Goal: Book appointment/travel/reservation: Book appointment/travel/reservation

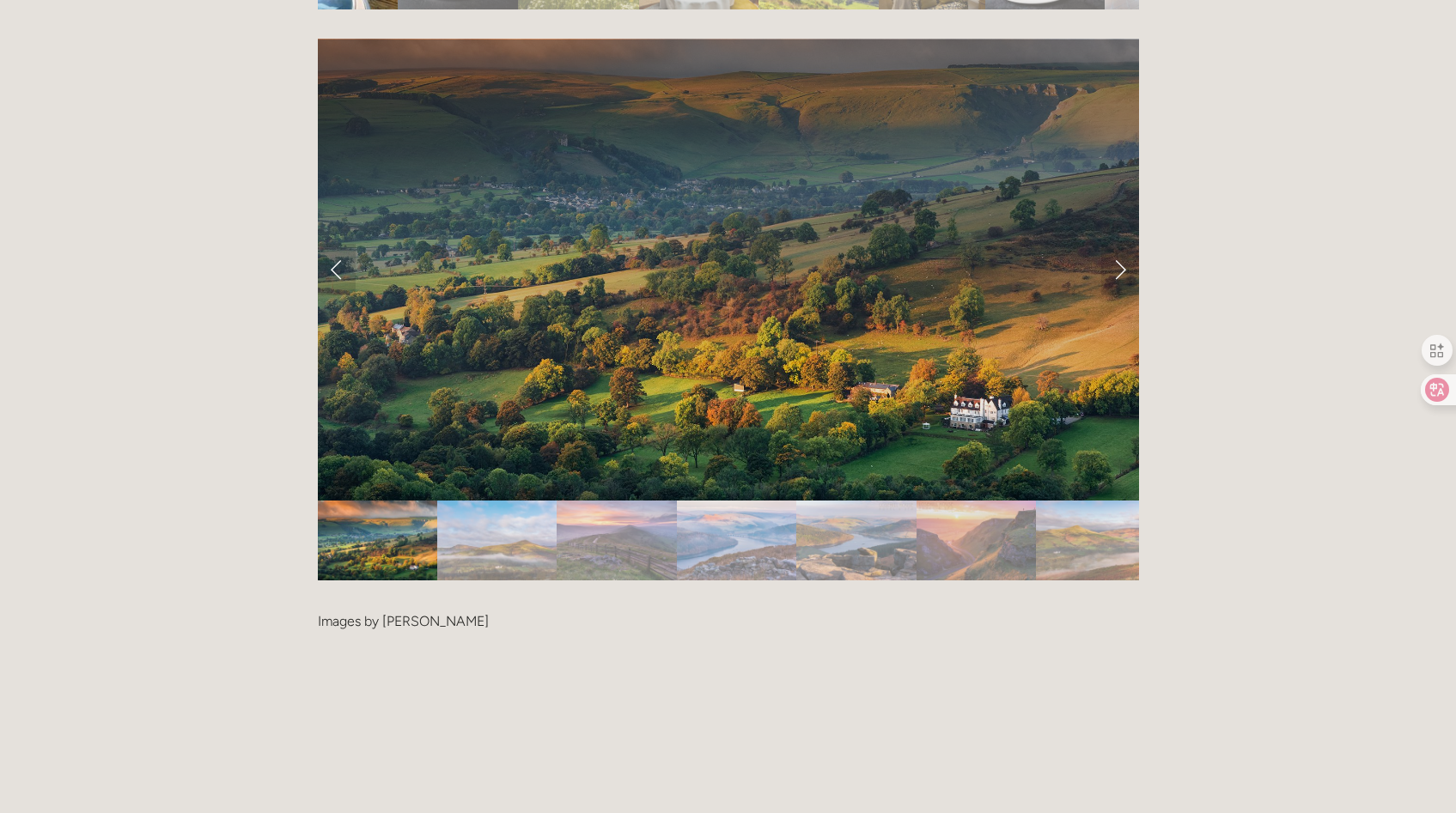
scroll to position [3645, 0]
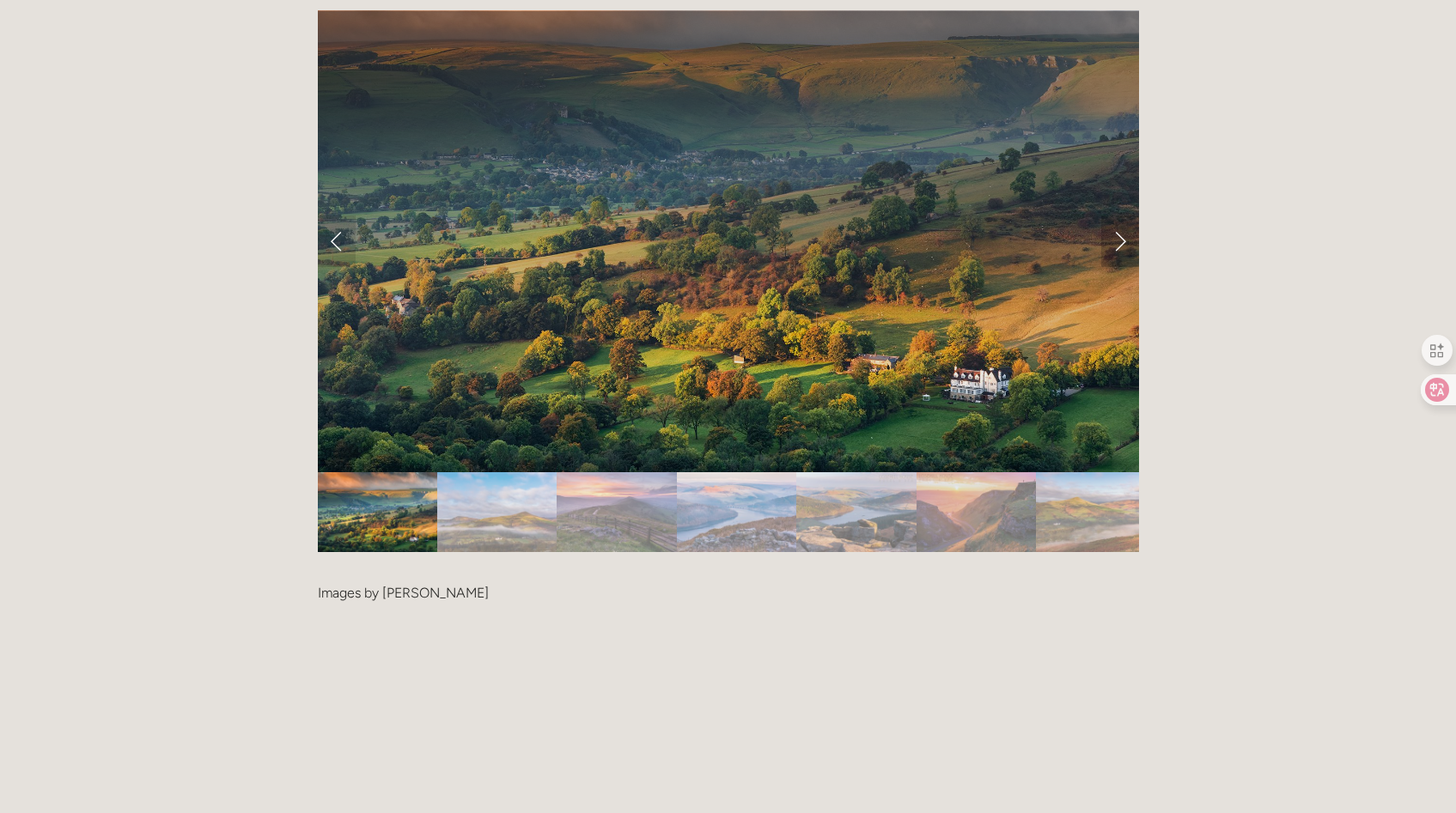
click at [1123, 215] on link "Next Slide" at bounding box center [1119, 241] width 38 height 51
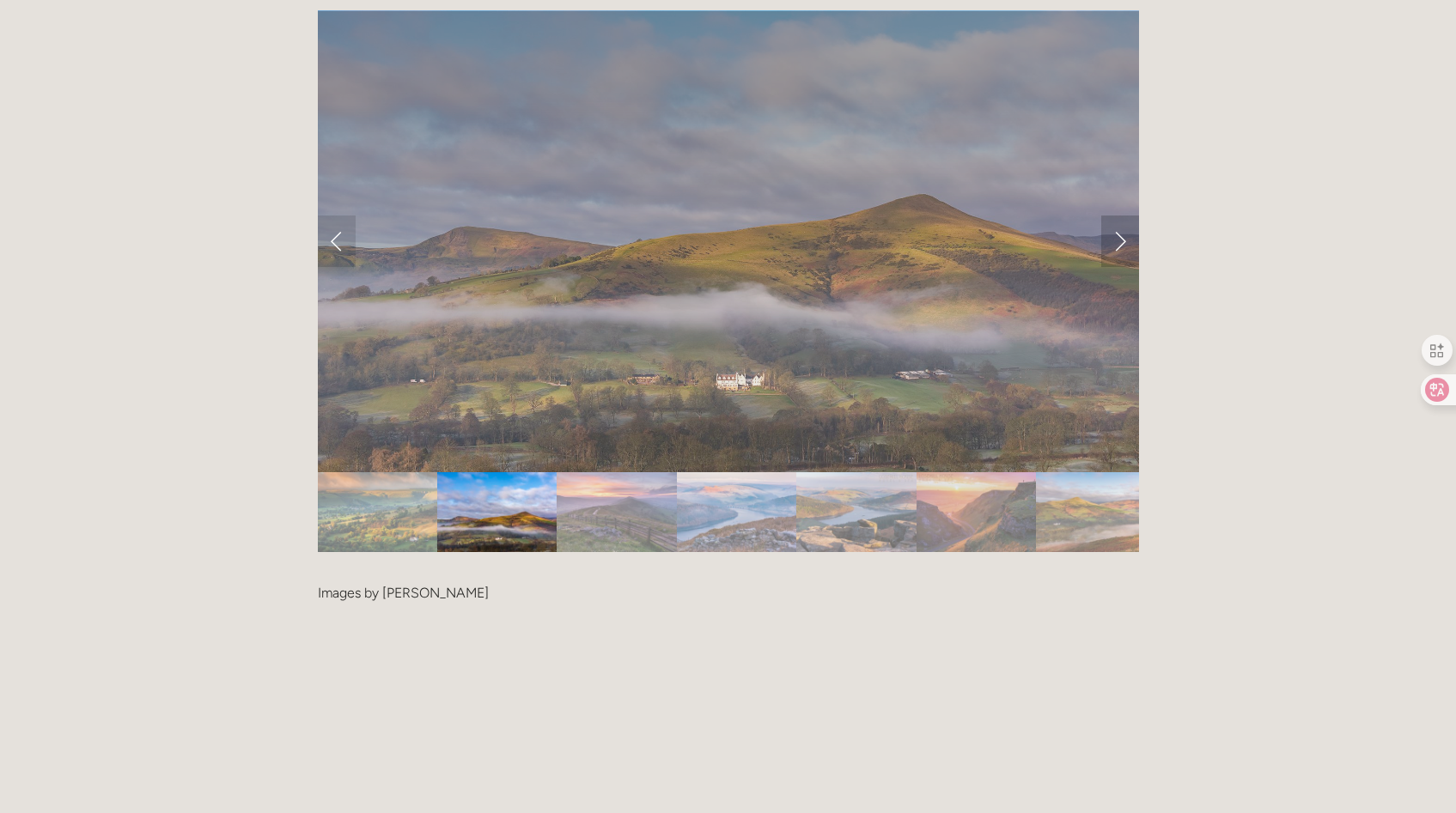
click at [1119, 215] on link "Next Slide" at bounding box center [1119, 241] width 38 height 51
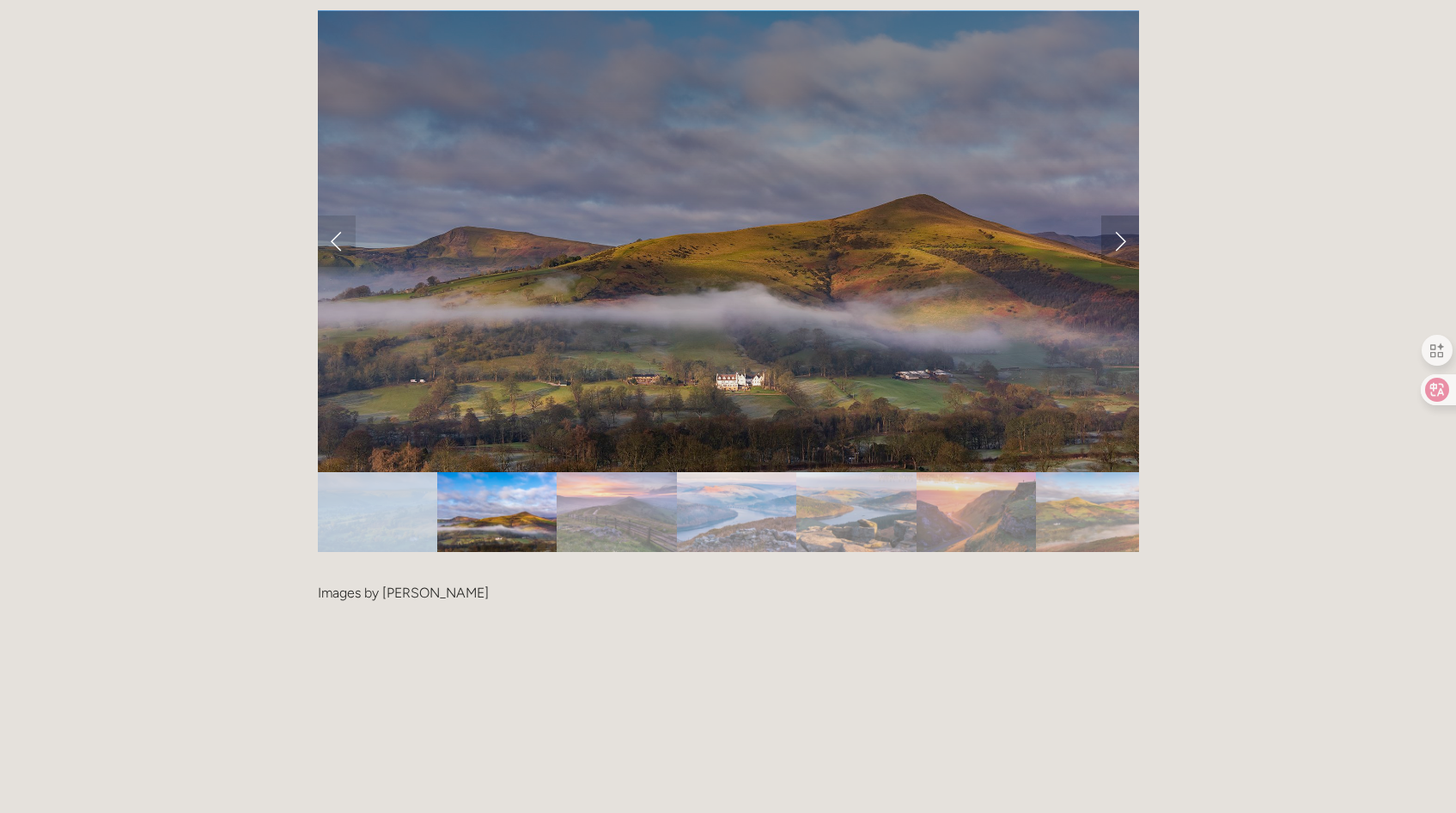
click at [1119, 215] on link "Next Slide" at bounding box center [1119, 241] width 38 height 51
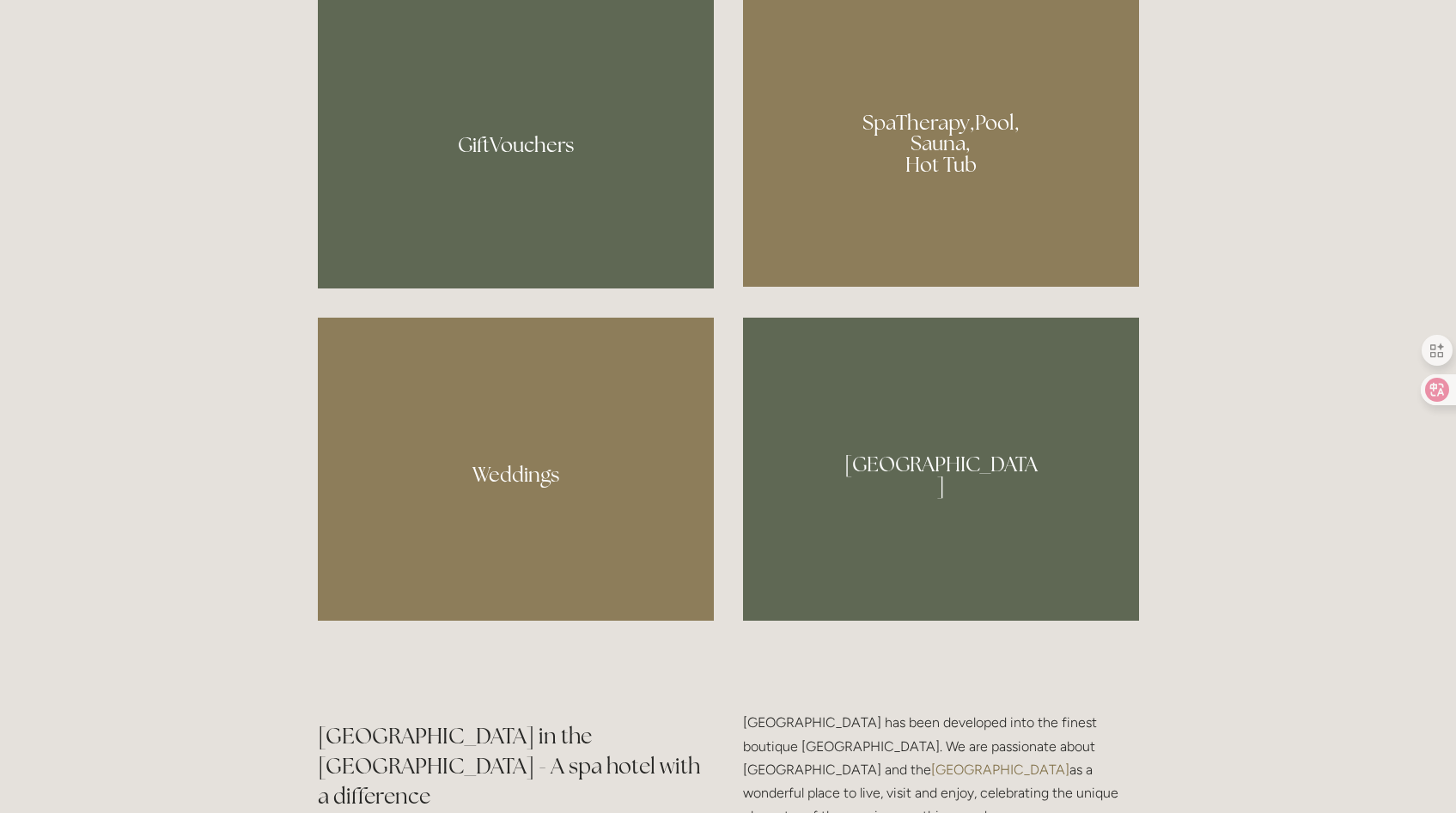
scroll to position [1543, 0]
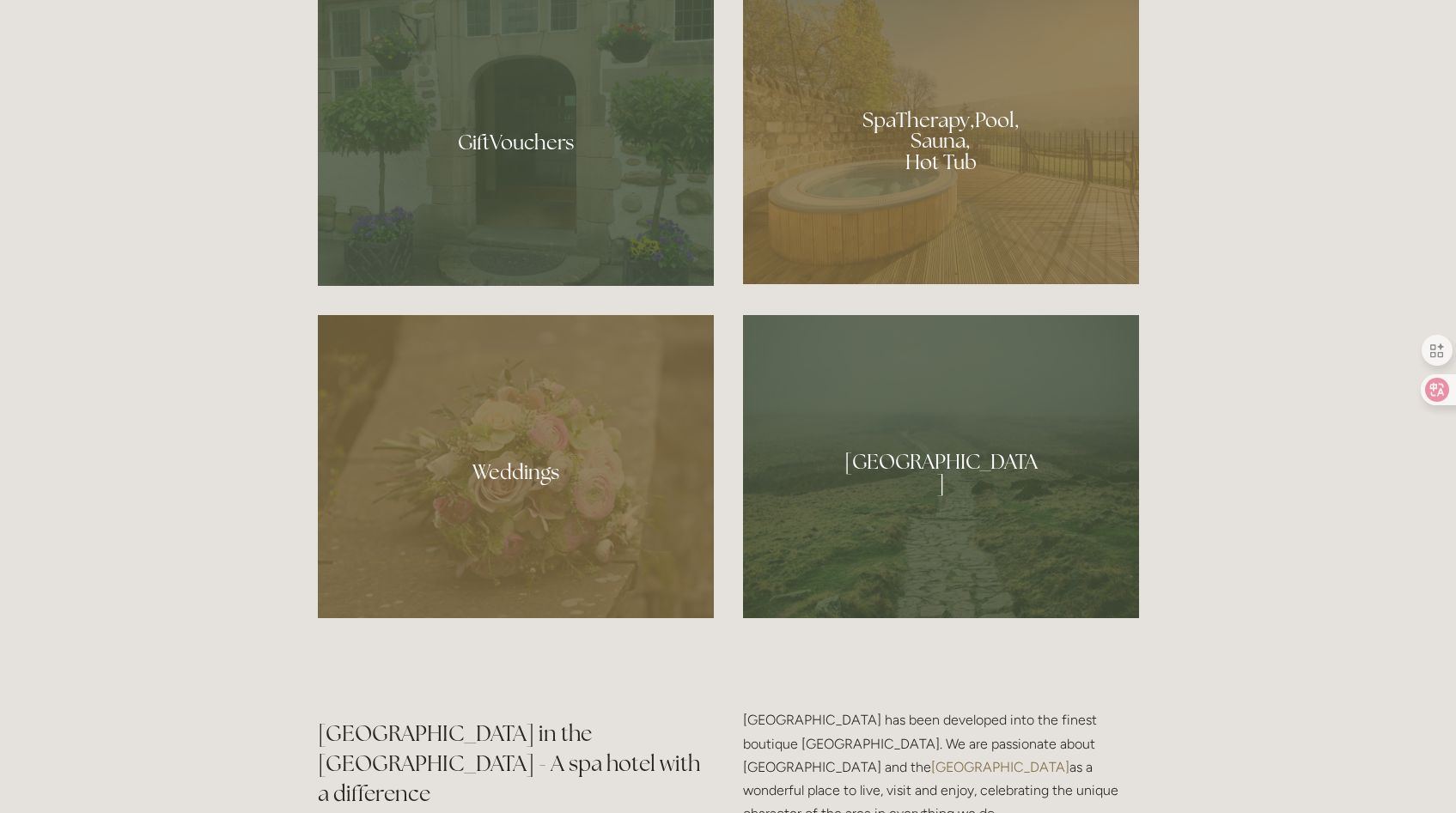
click at [917, 130] on div at bounding box center [941, 135] width 396 height 298
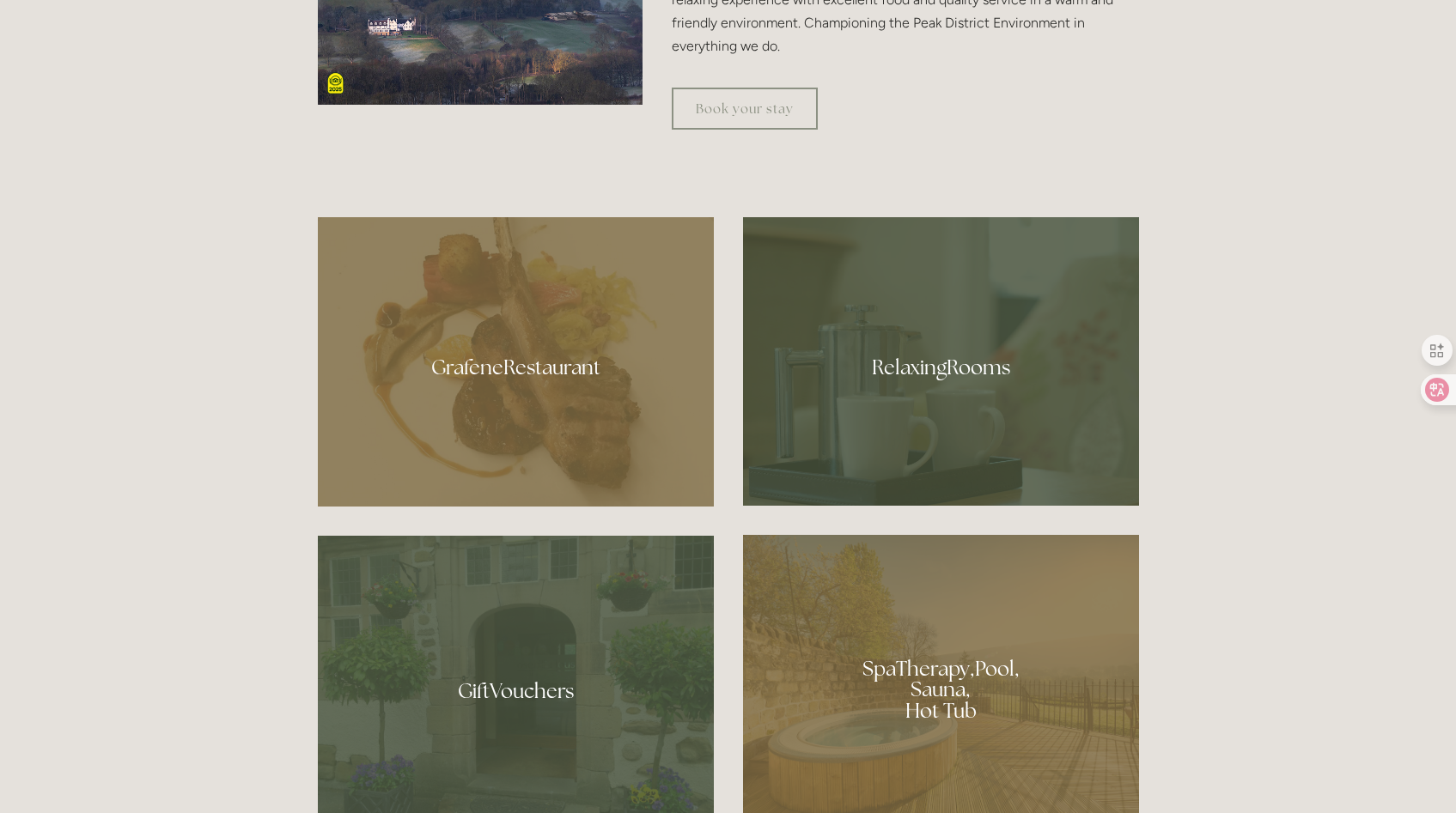
scroll to position [1023, 0]
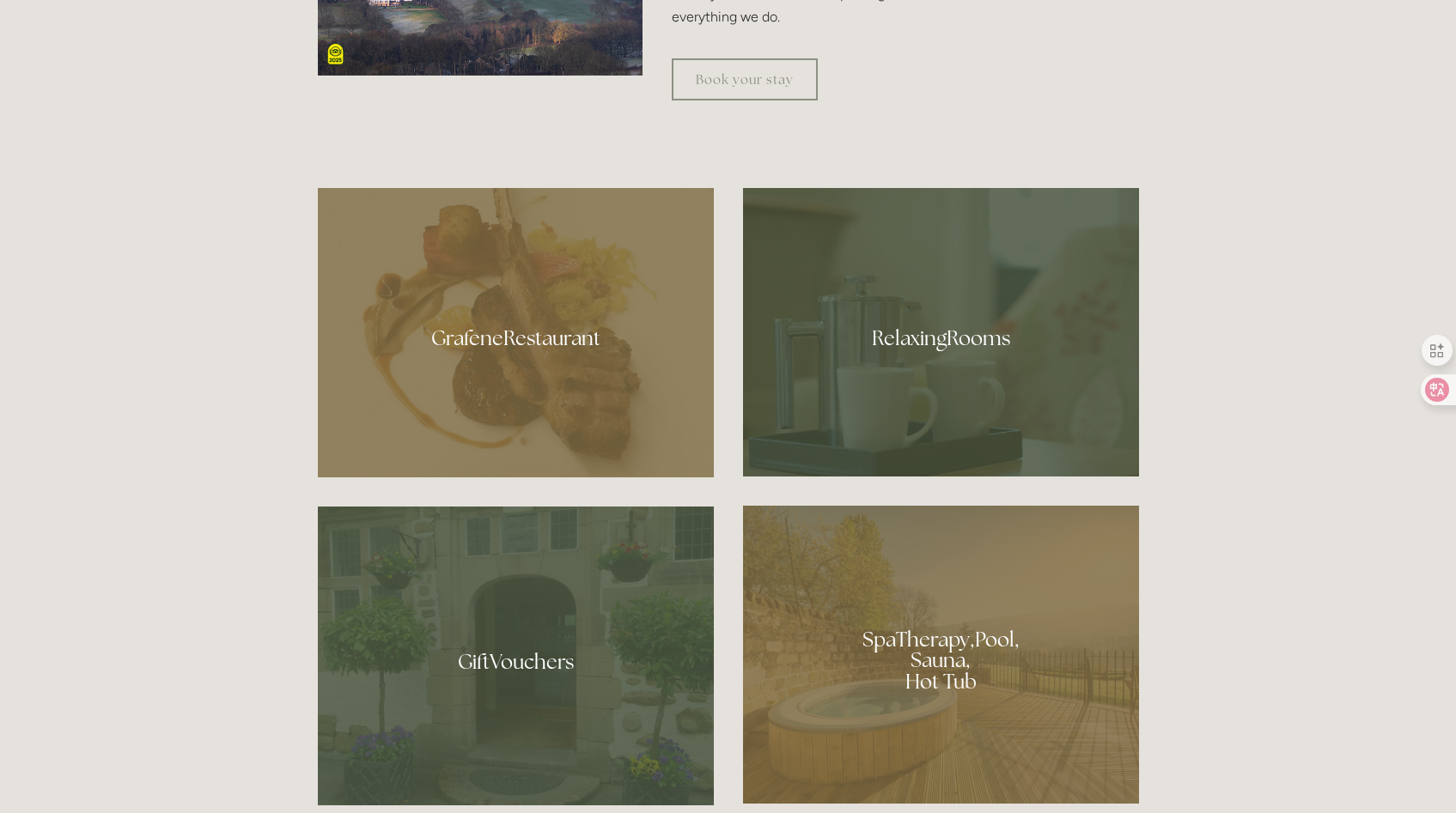
click at [885, 338] on div at bounding box center [941, 333] width 396 height 289
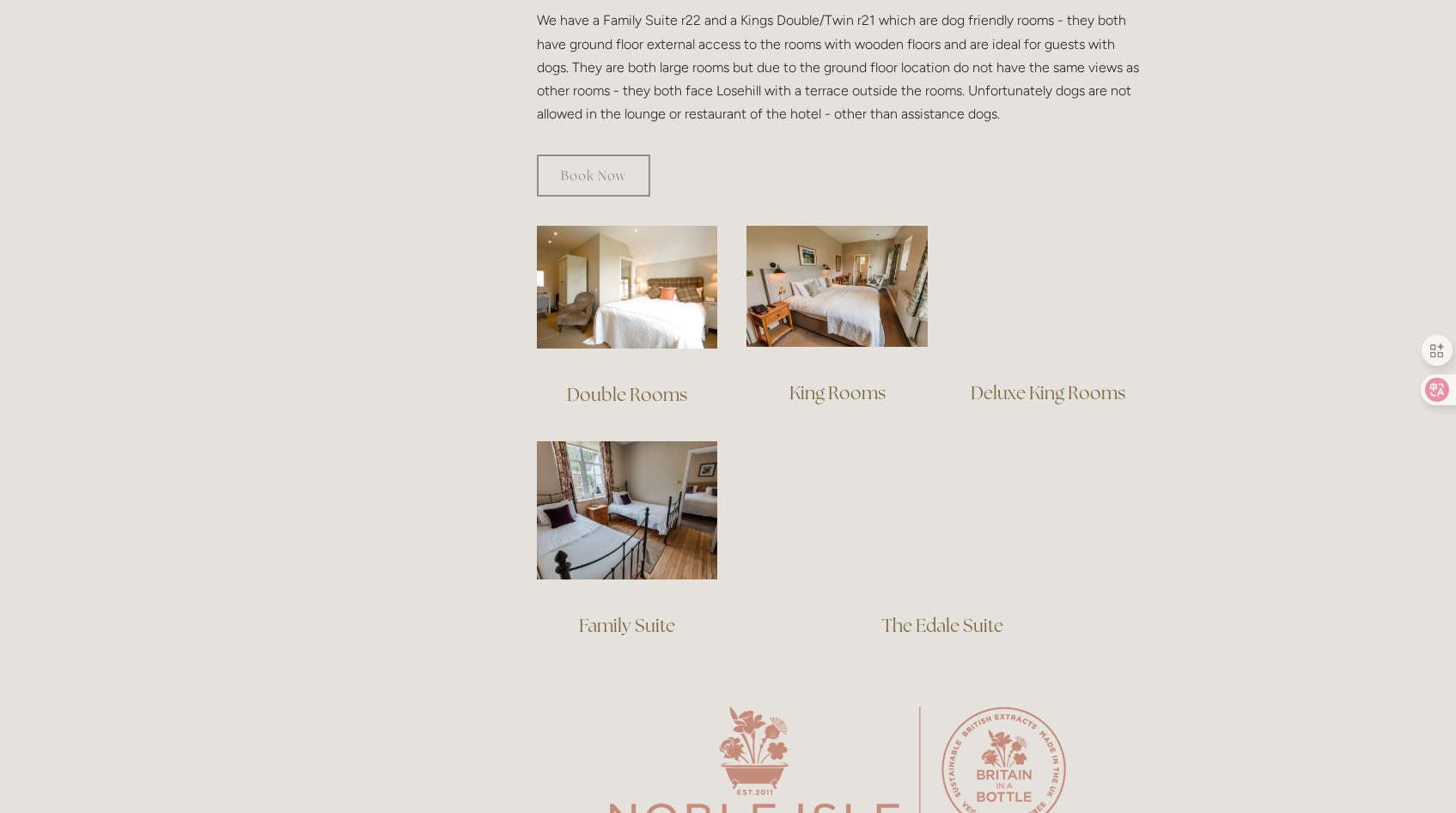
scroll to position [1038, 0]
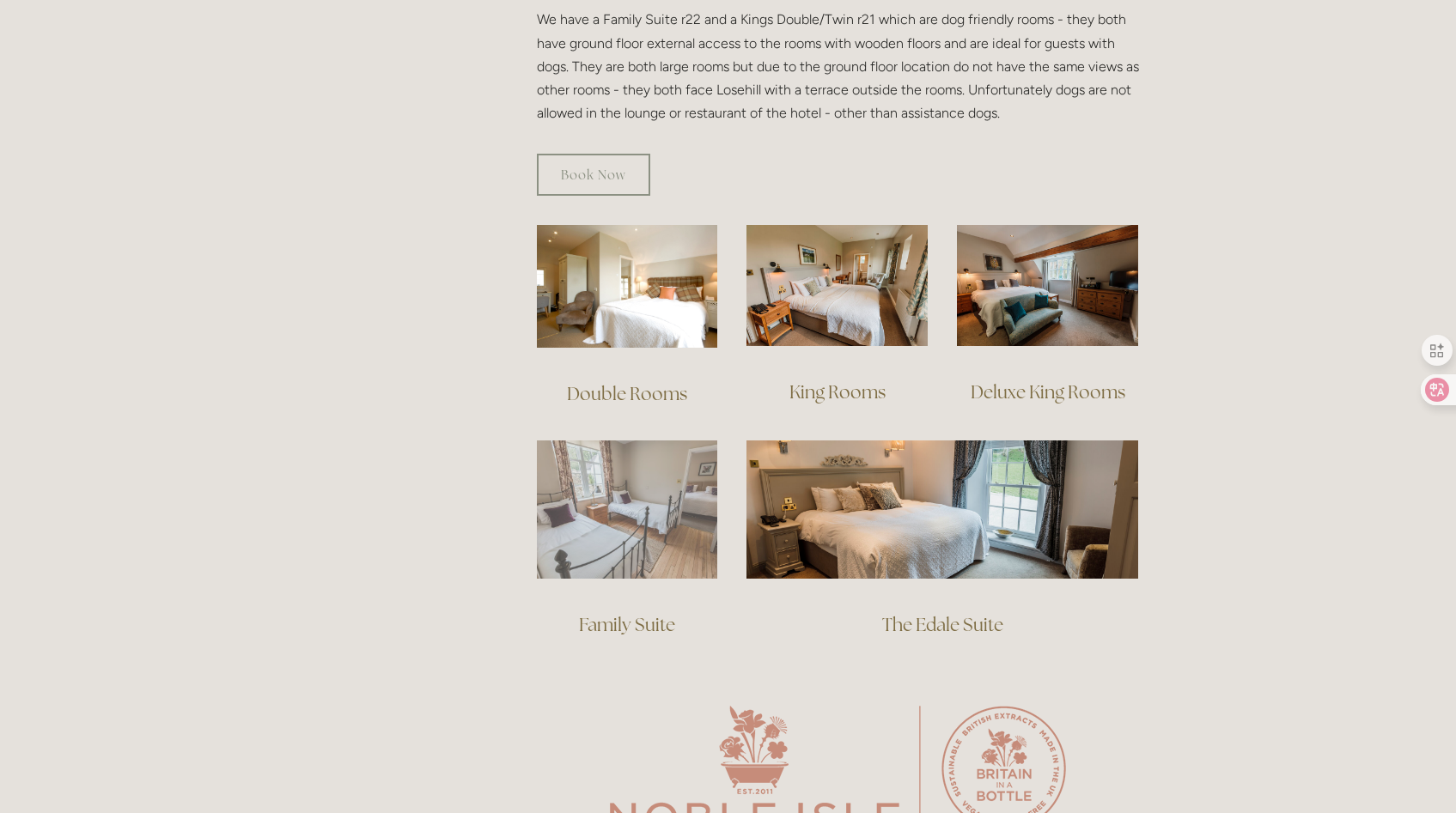
click at [664, 517] on img at bounding box center [627, 510] width 181 height 138
click at [625, 501] on img at bounding box center [627, 510] width 181 height 138
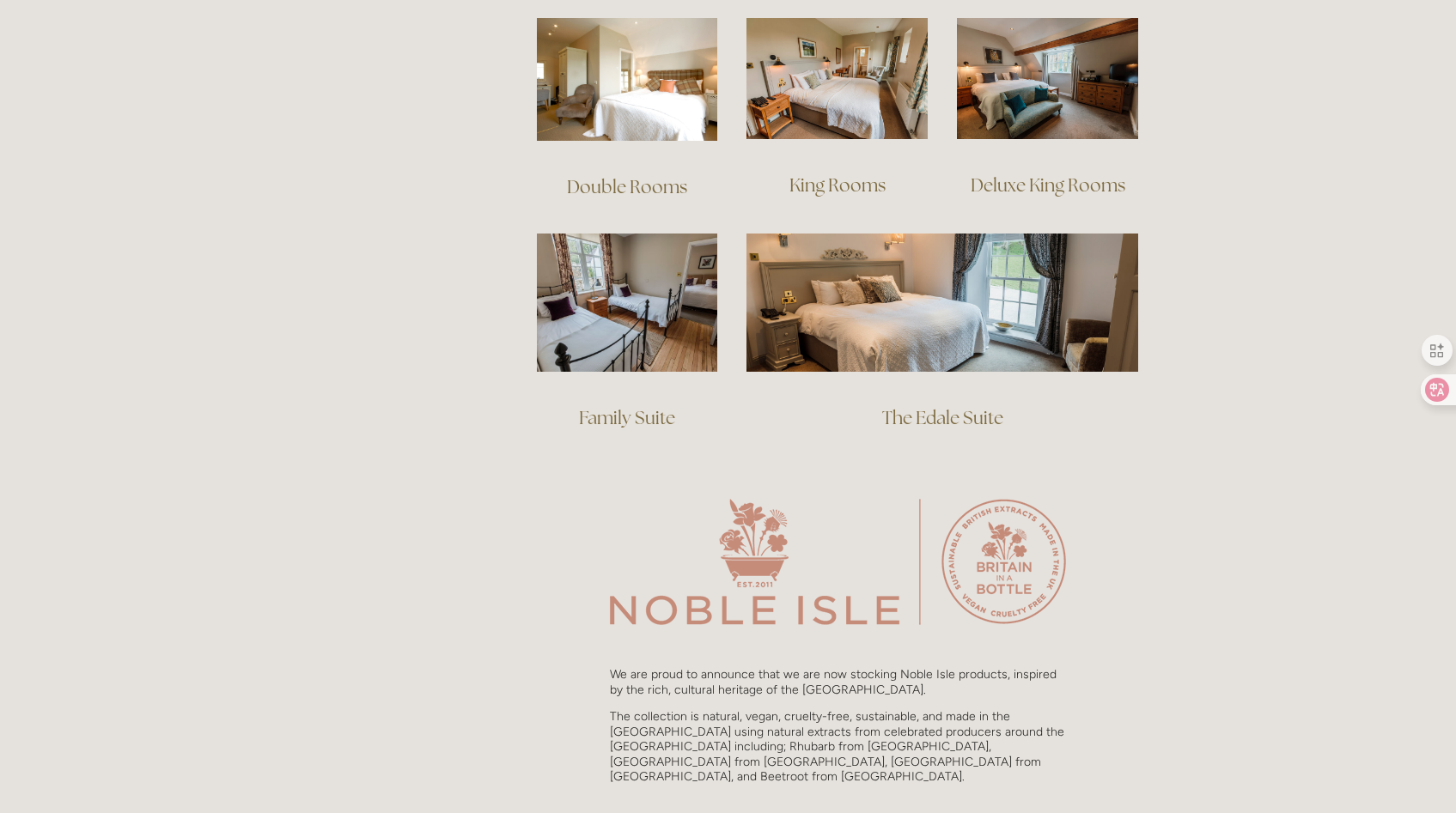
scroll to position [0, 0]
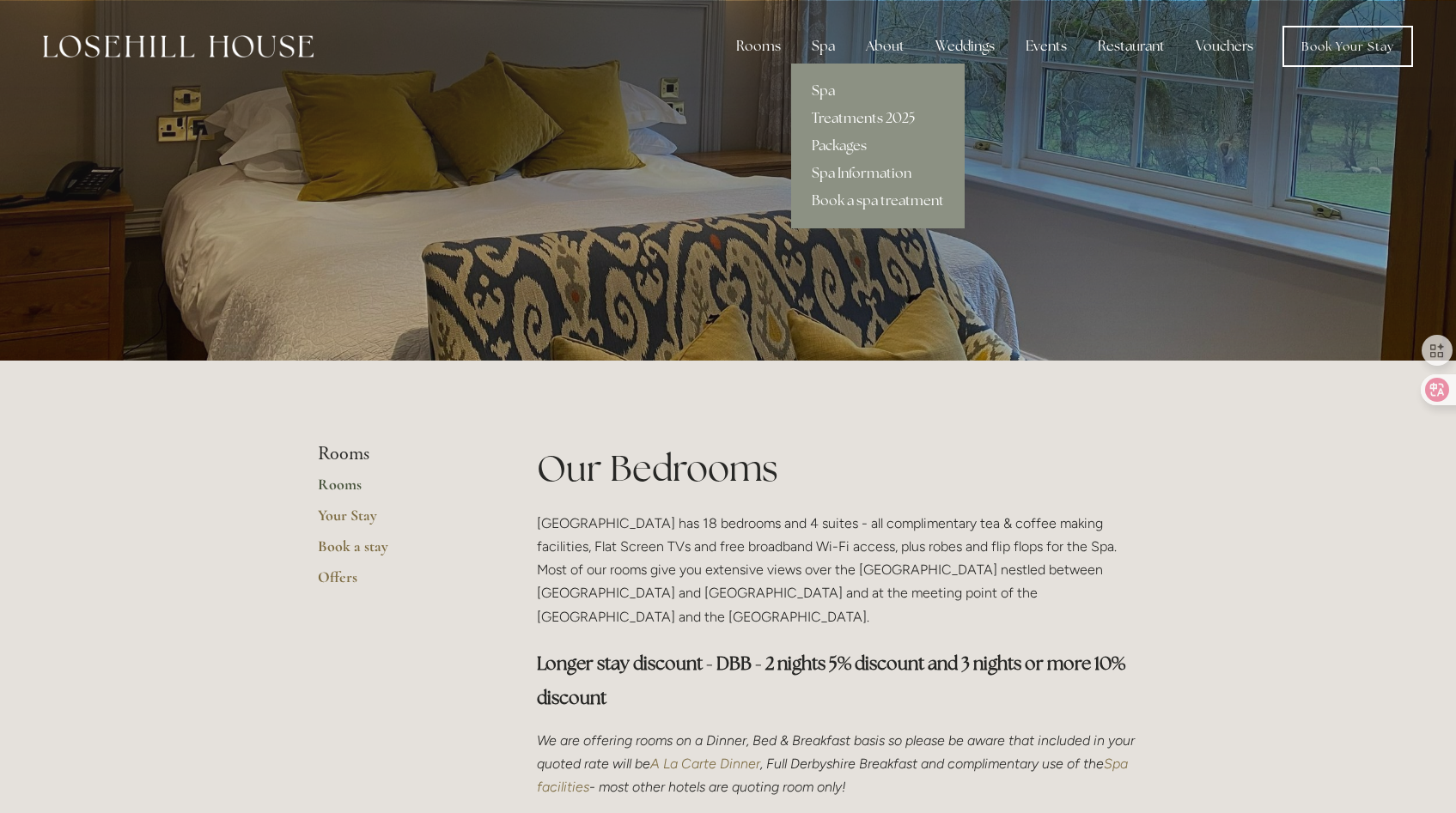
click at [840, 122] on link "Treatments 2025" at bounding box center [878, 117] width 173 height 27
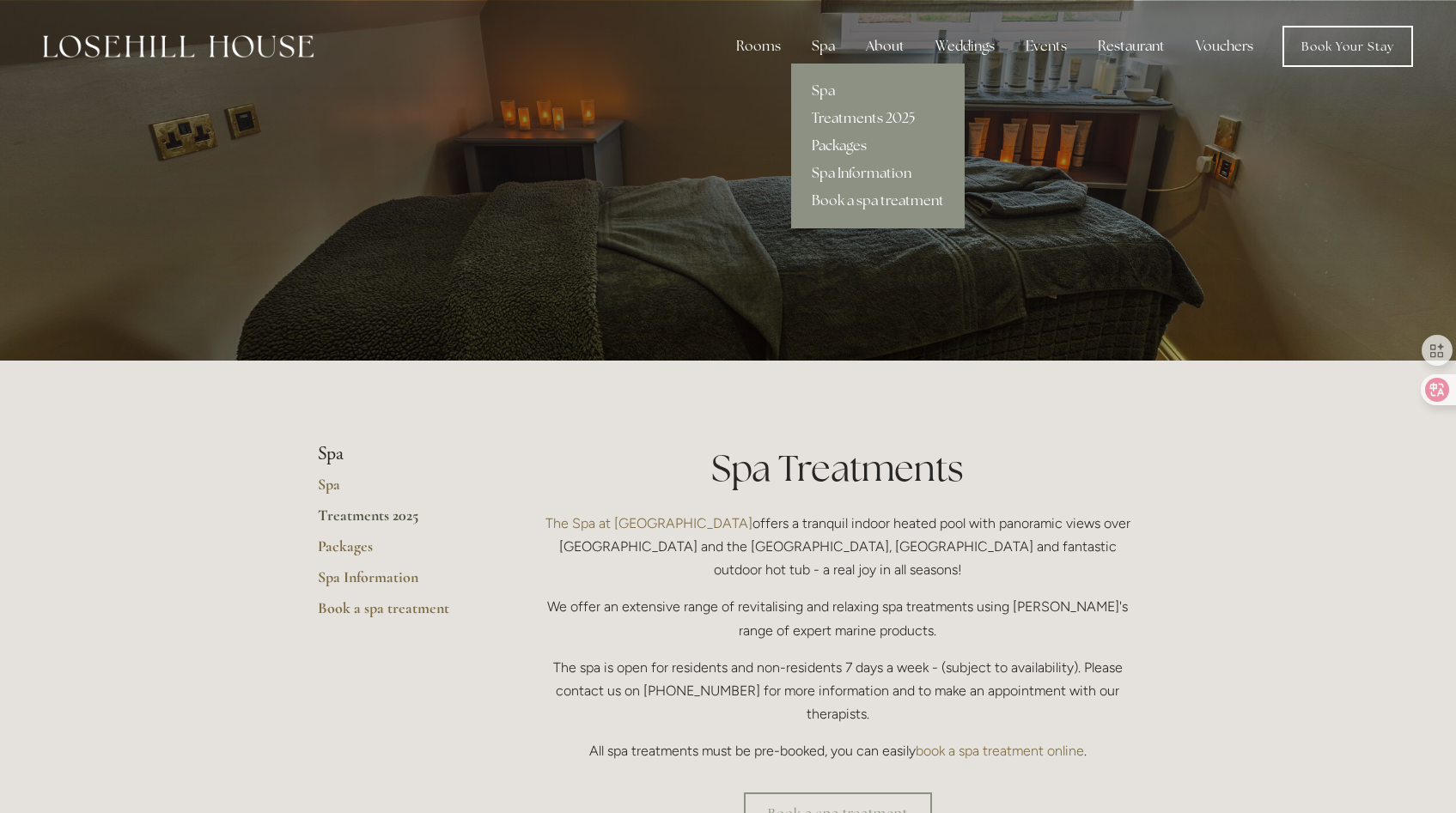
click at [839, 153] on link "Packages" at bounding box center [878, 145] width 173 height 27
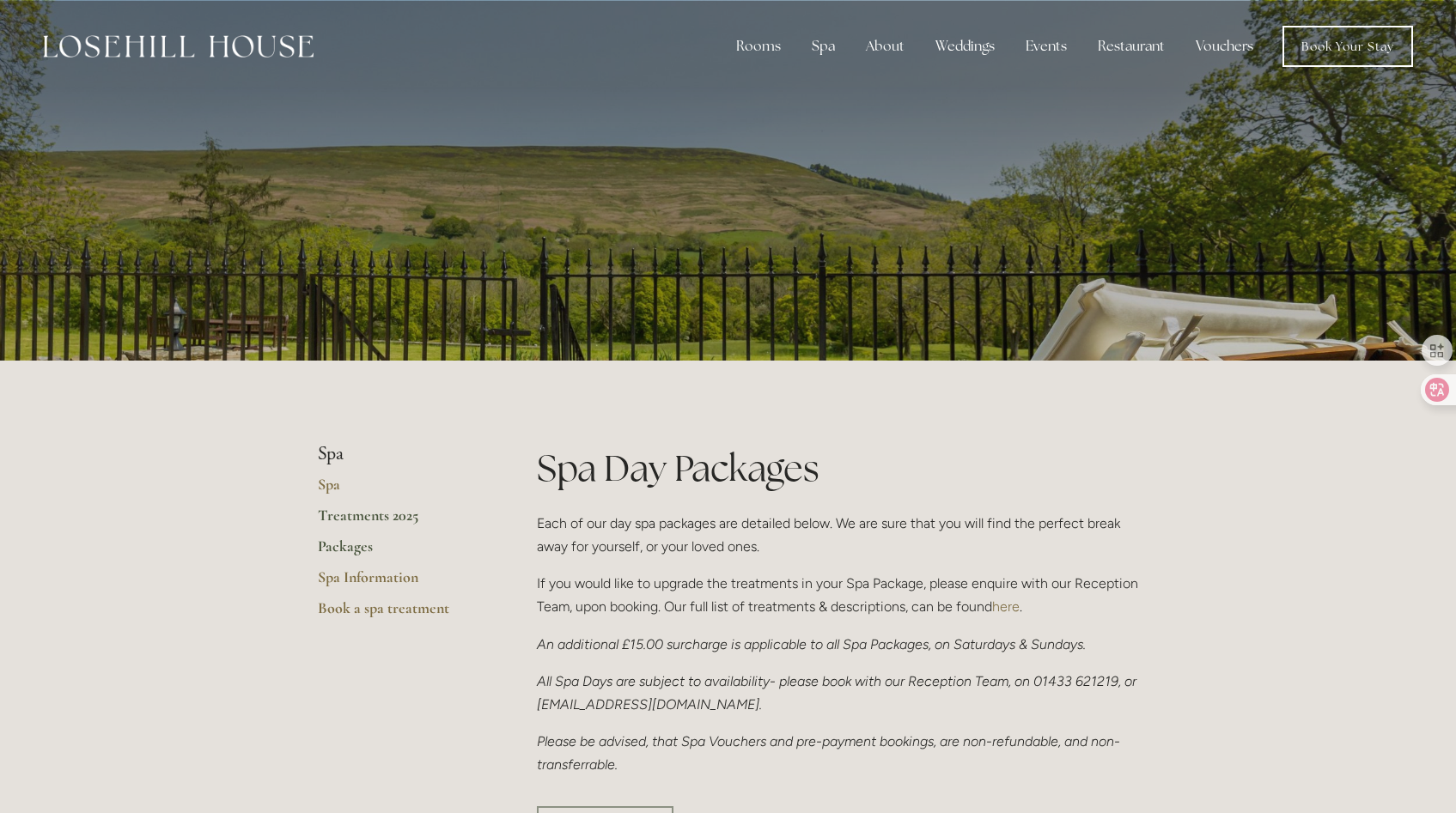
click at [378, 508] on link "Treatments 2025" at bounding box center [400, 521] width 164 height 31
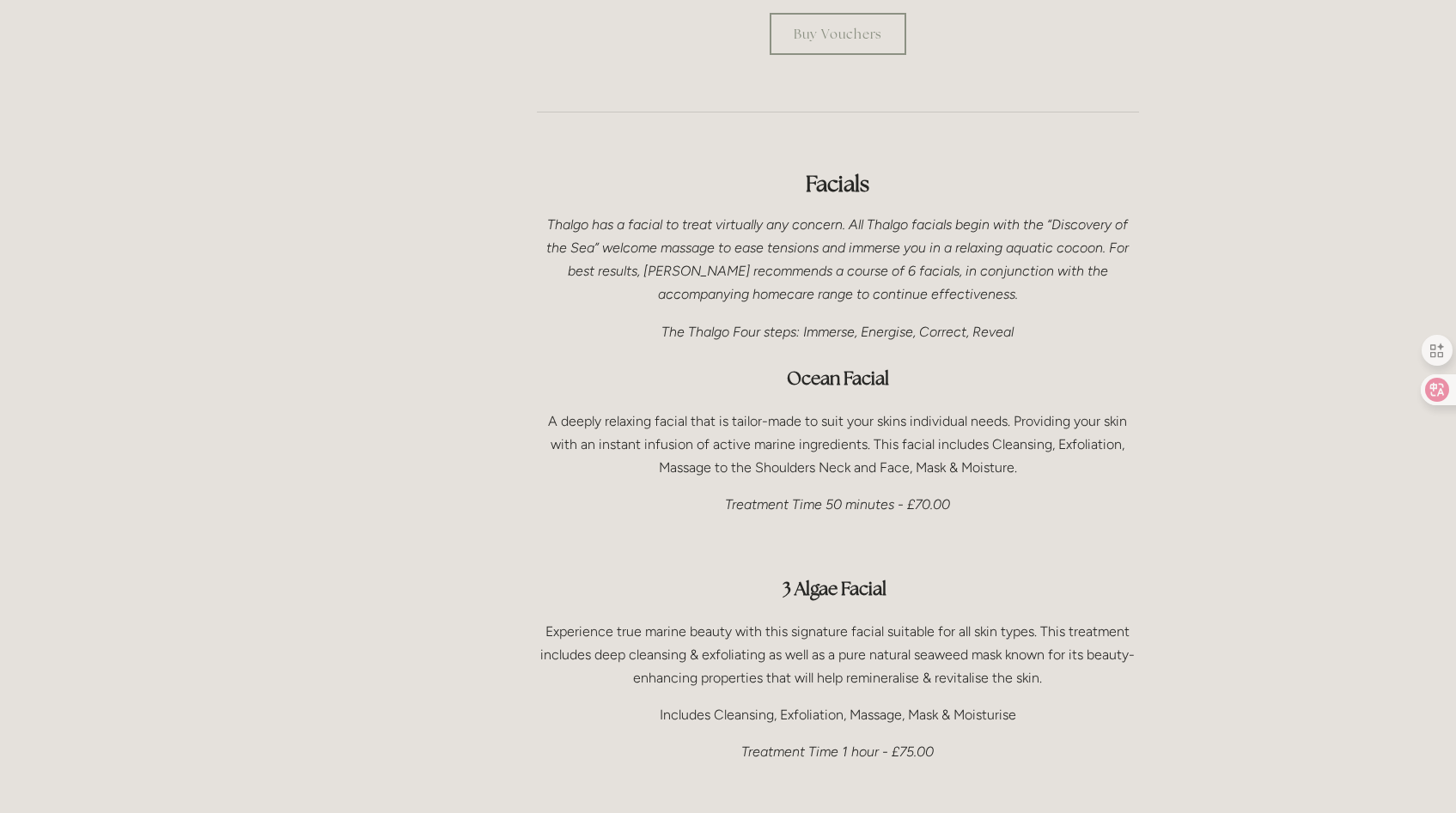
scroll to position [907, 0]
click at [1434, 388] on icon at bounding box center [1424, 390] width 24 height 24
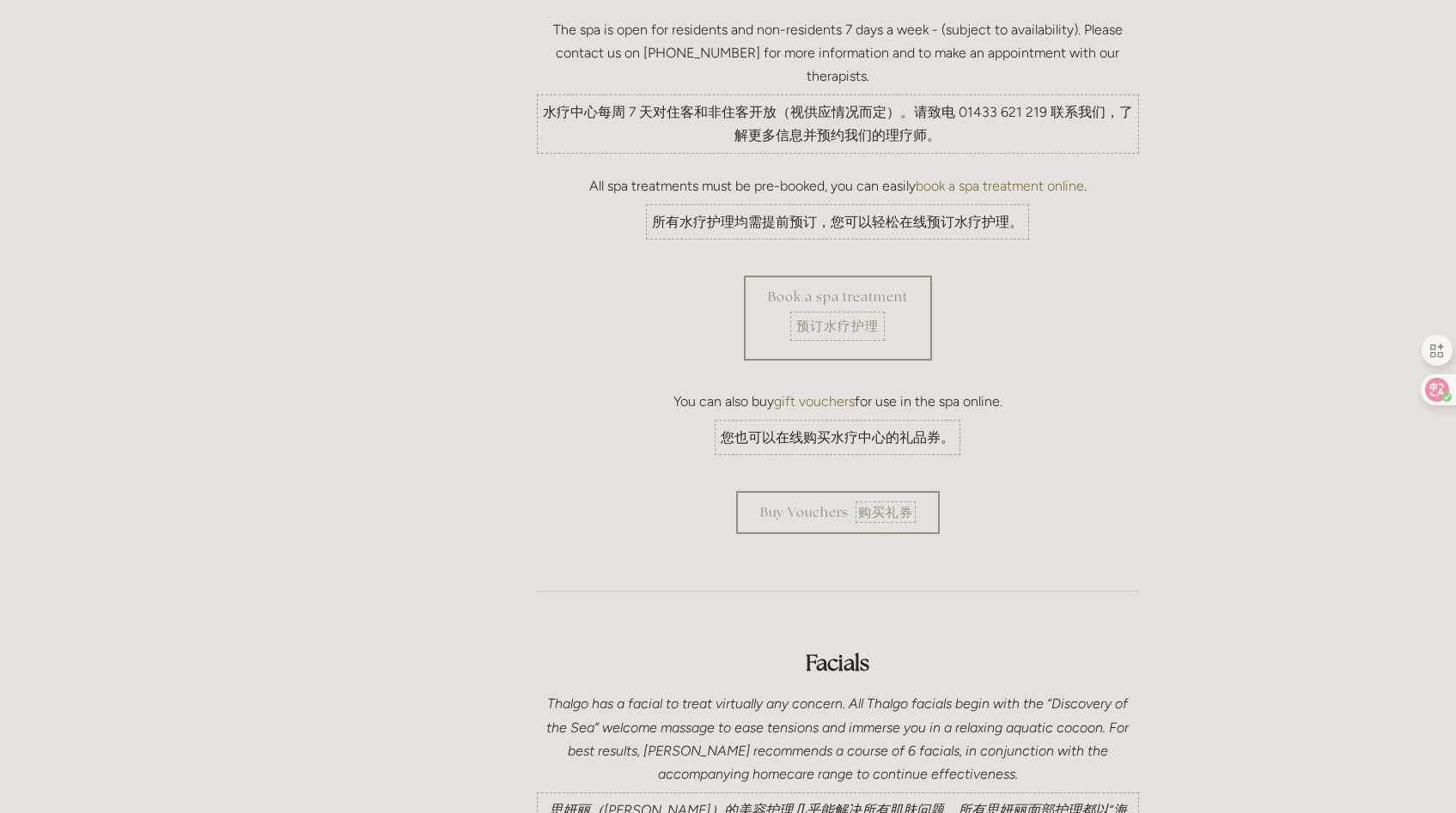
scroll to position [784, 0]
click at [970, 177] on link "book a spa treatment online" at bounding box center [999, 186] width 169 height 17
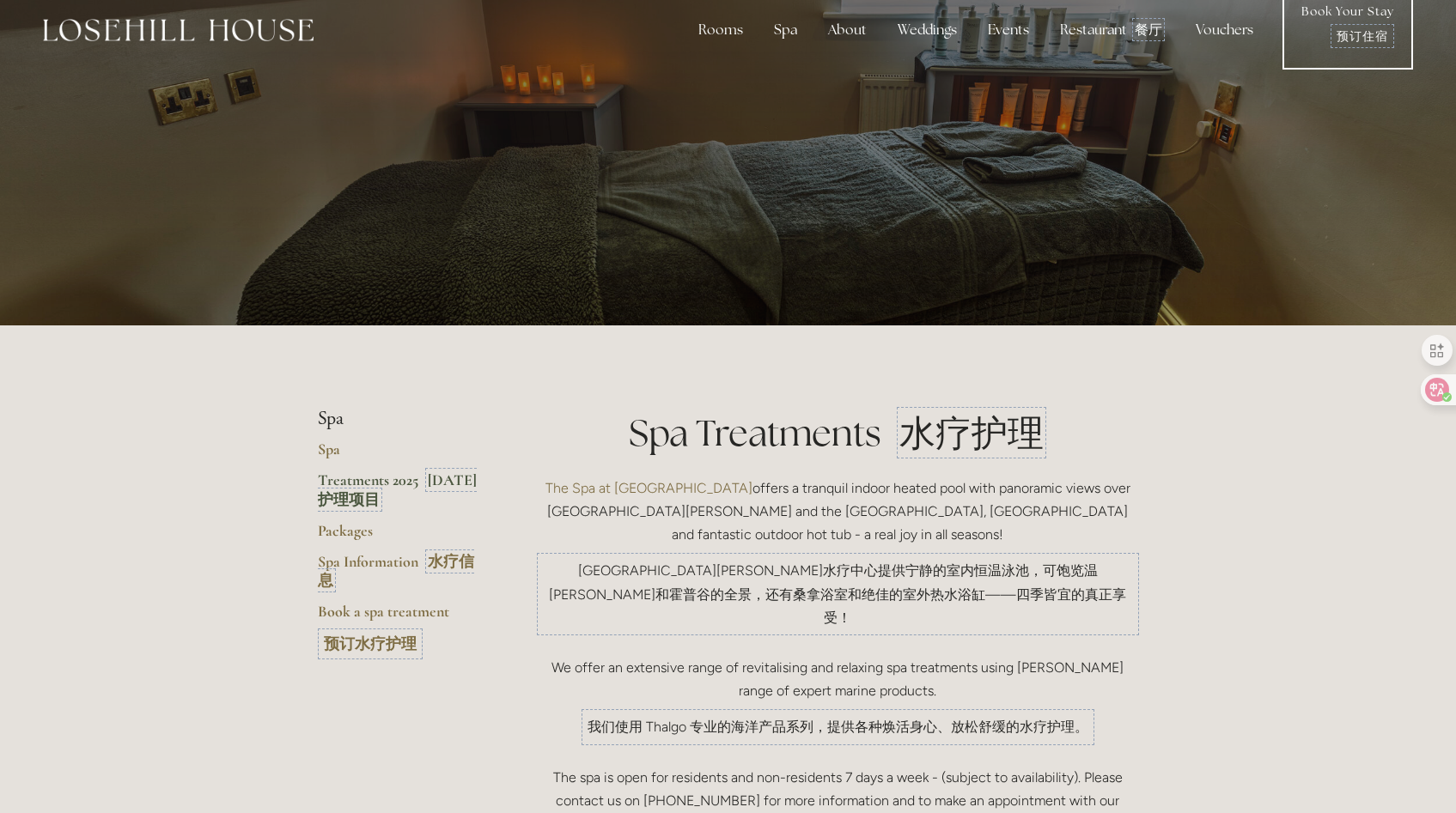
scroll to position [0, 0]
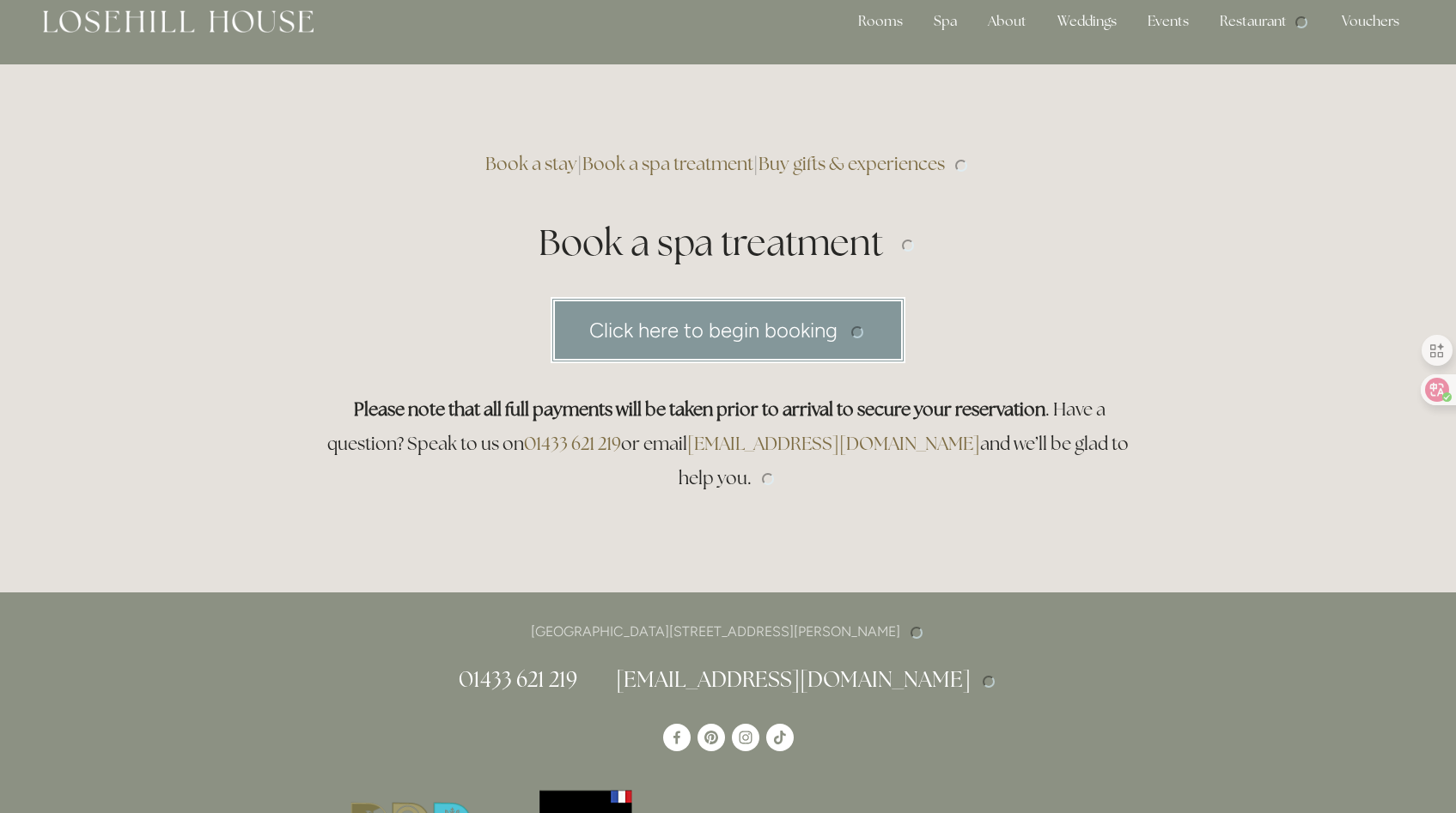
scroll to position [26, 0]
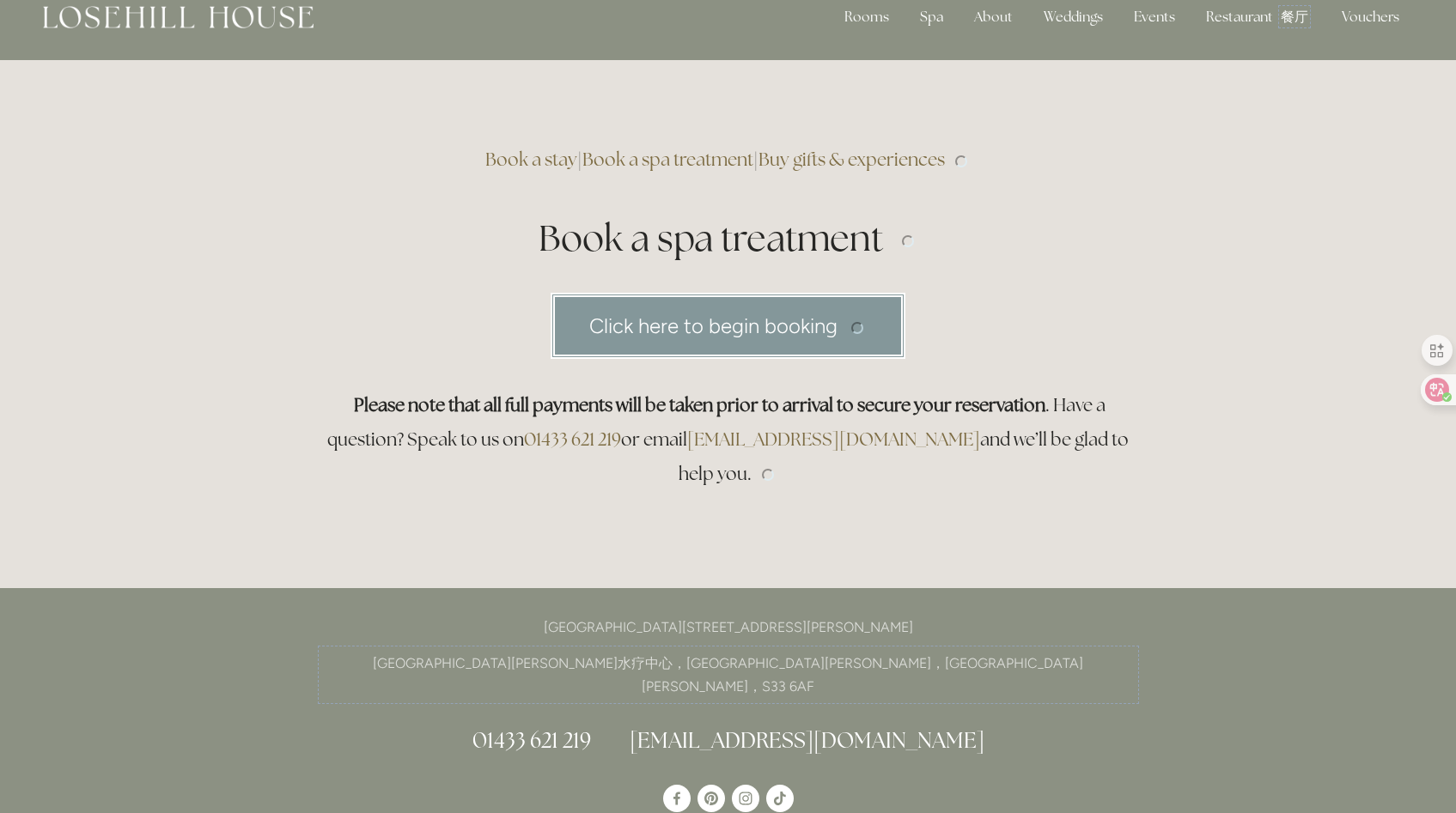
click at [811, 326] on link "Click here to begin booking" at bounding box center [728, 325] width 354 height 66
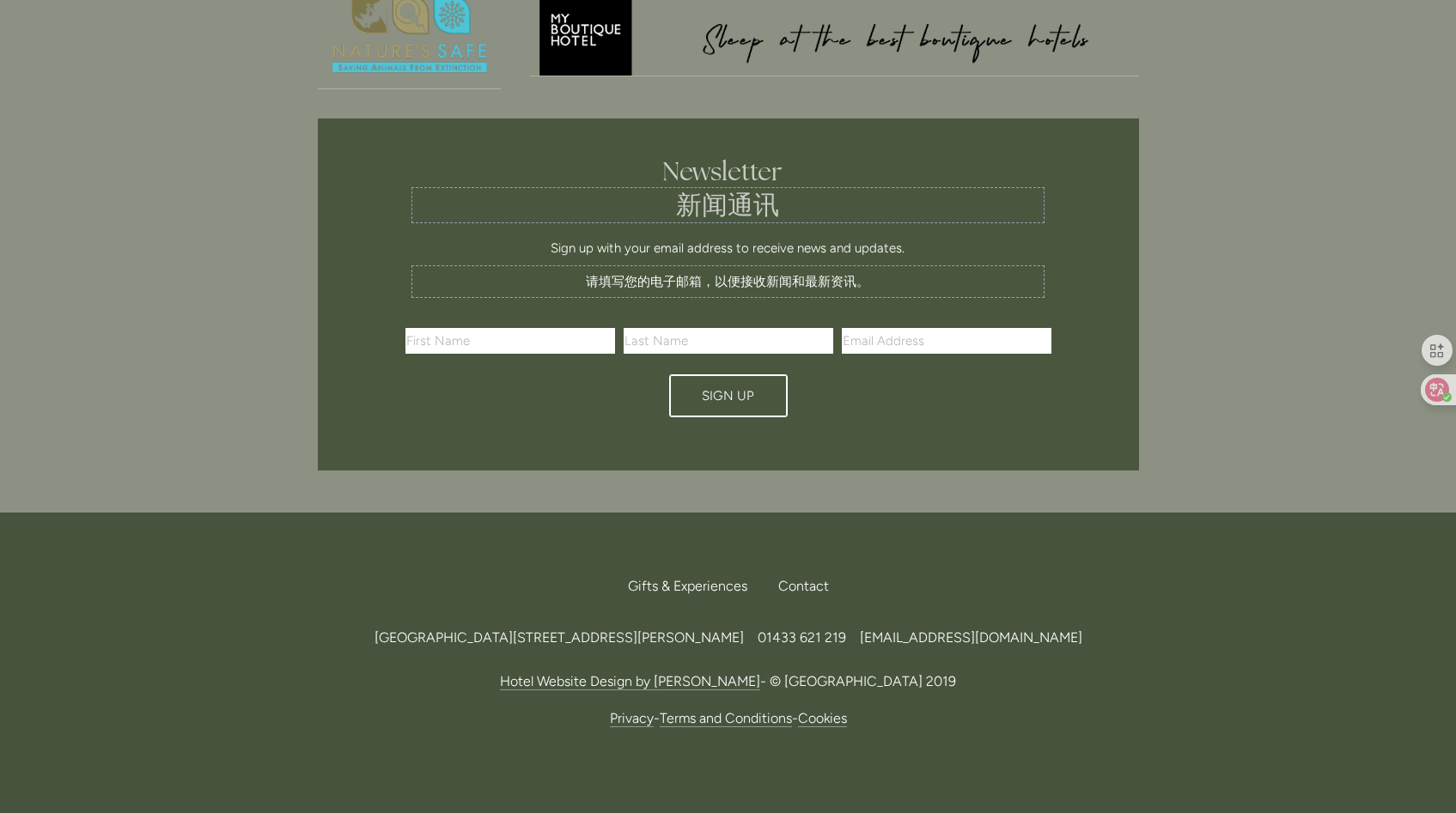
scroll to position [0, 0]
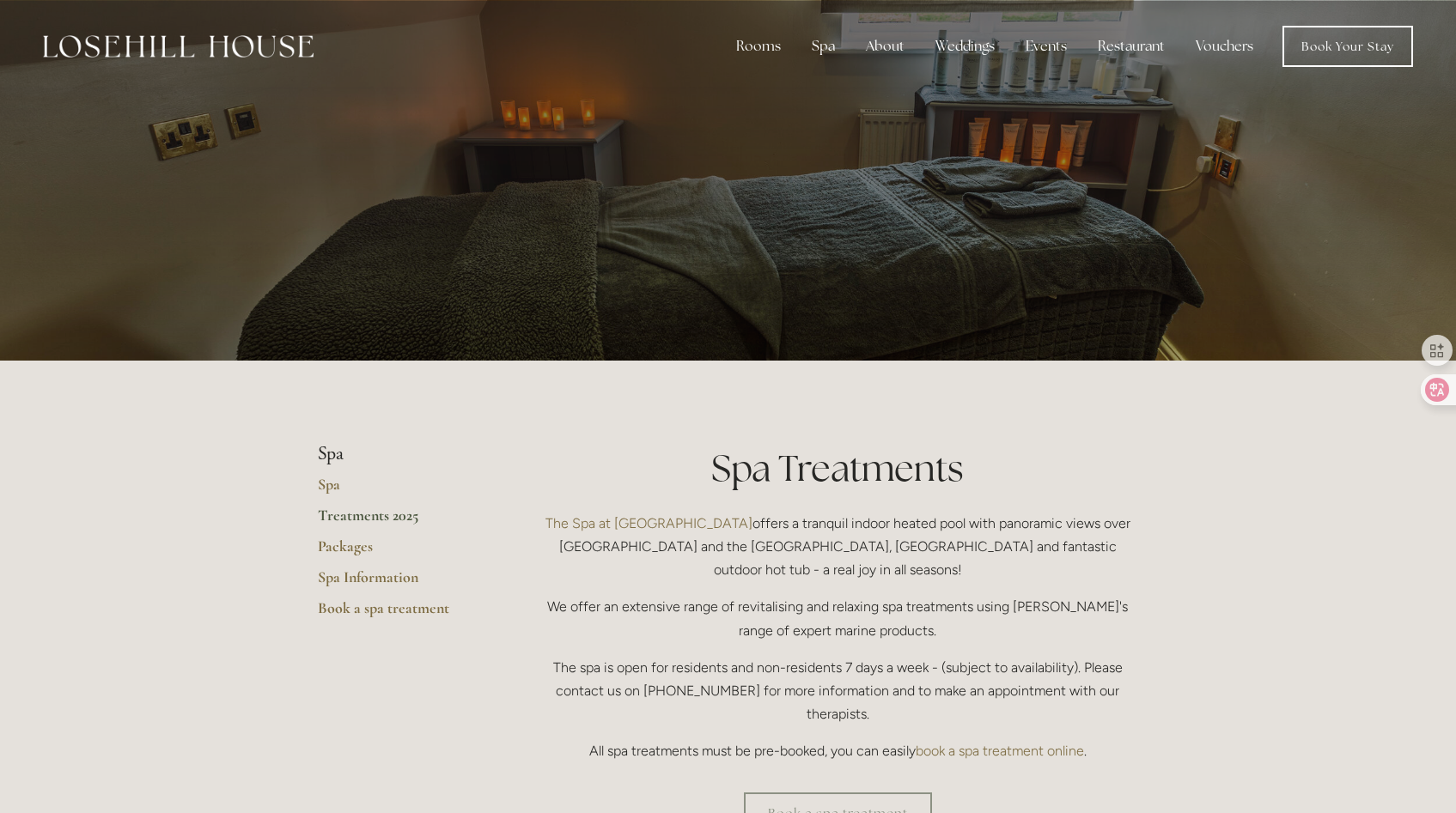
click at [148, 45] on img at bounding box center [178, 47] width 270 height 22
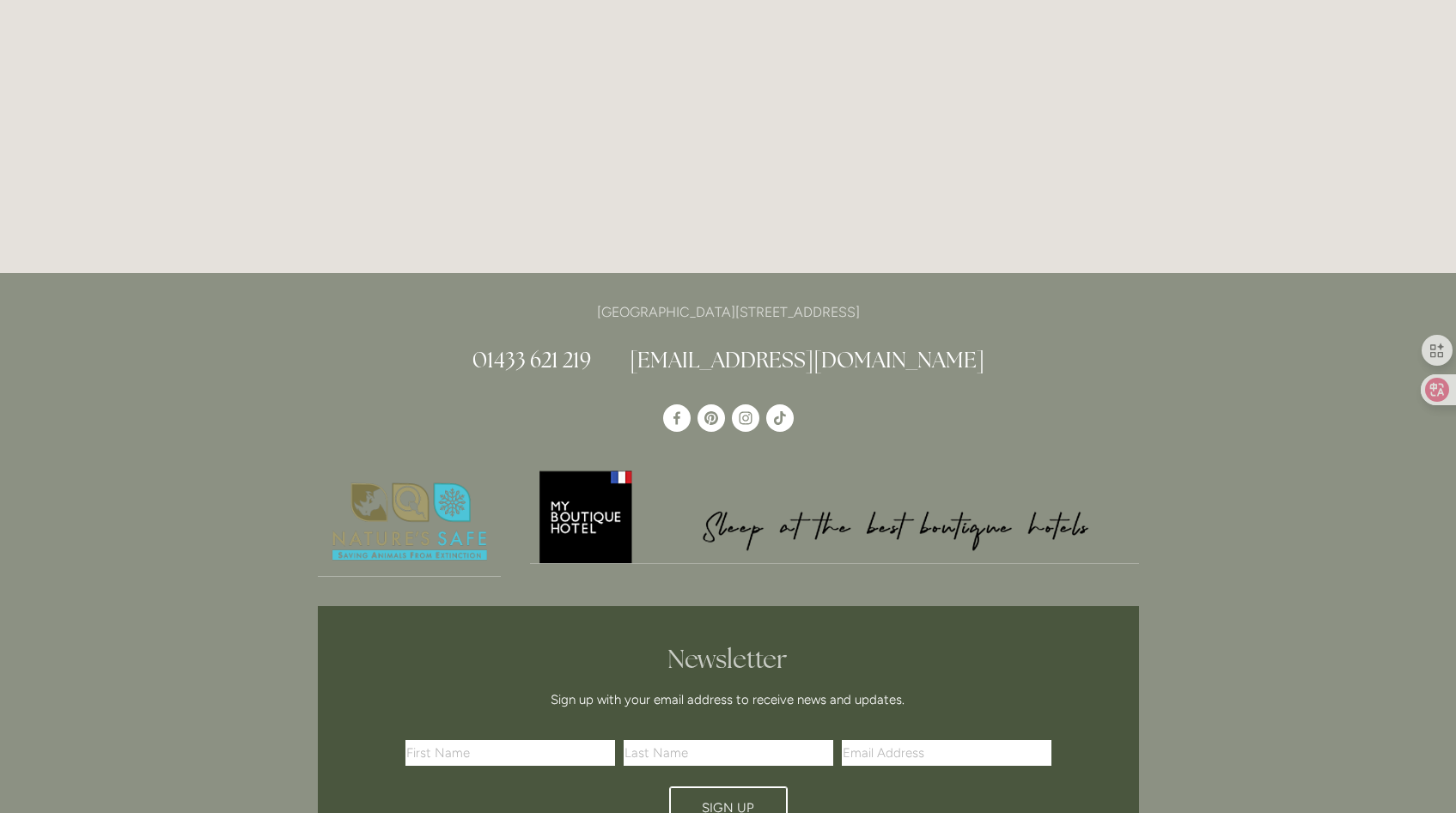
scroll to position [4723, 0]
